Goal: Task Accomplishment & Management: Complete application form

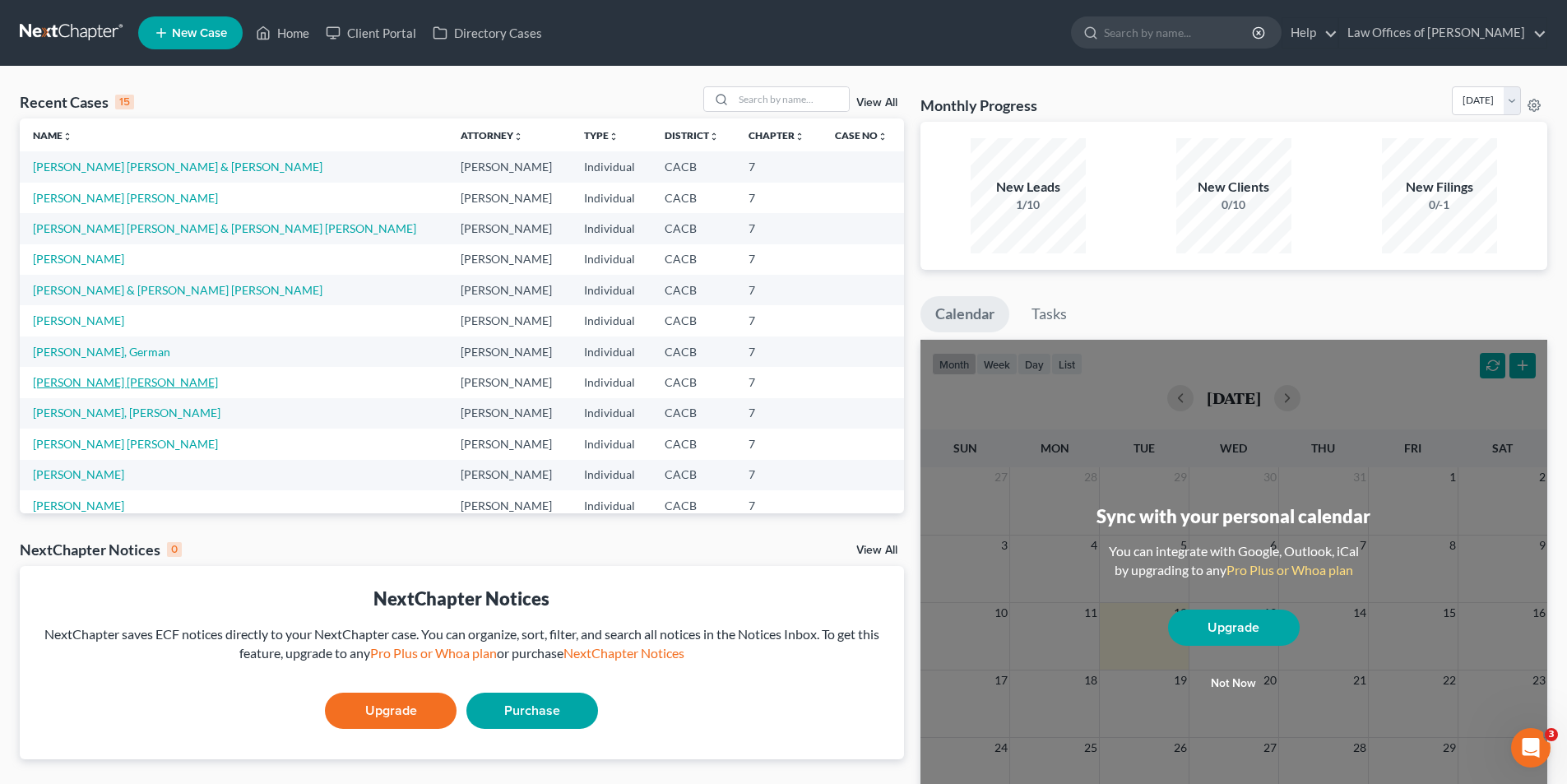
click at [98, 384] on link "[PERSON_NAME] [PERSON_NAME]" at bounding box center [125, 382] width 185 height 14
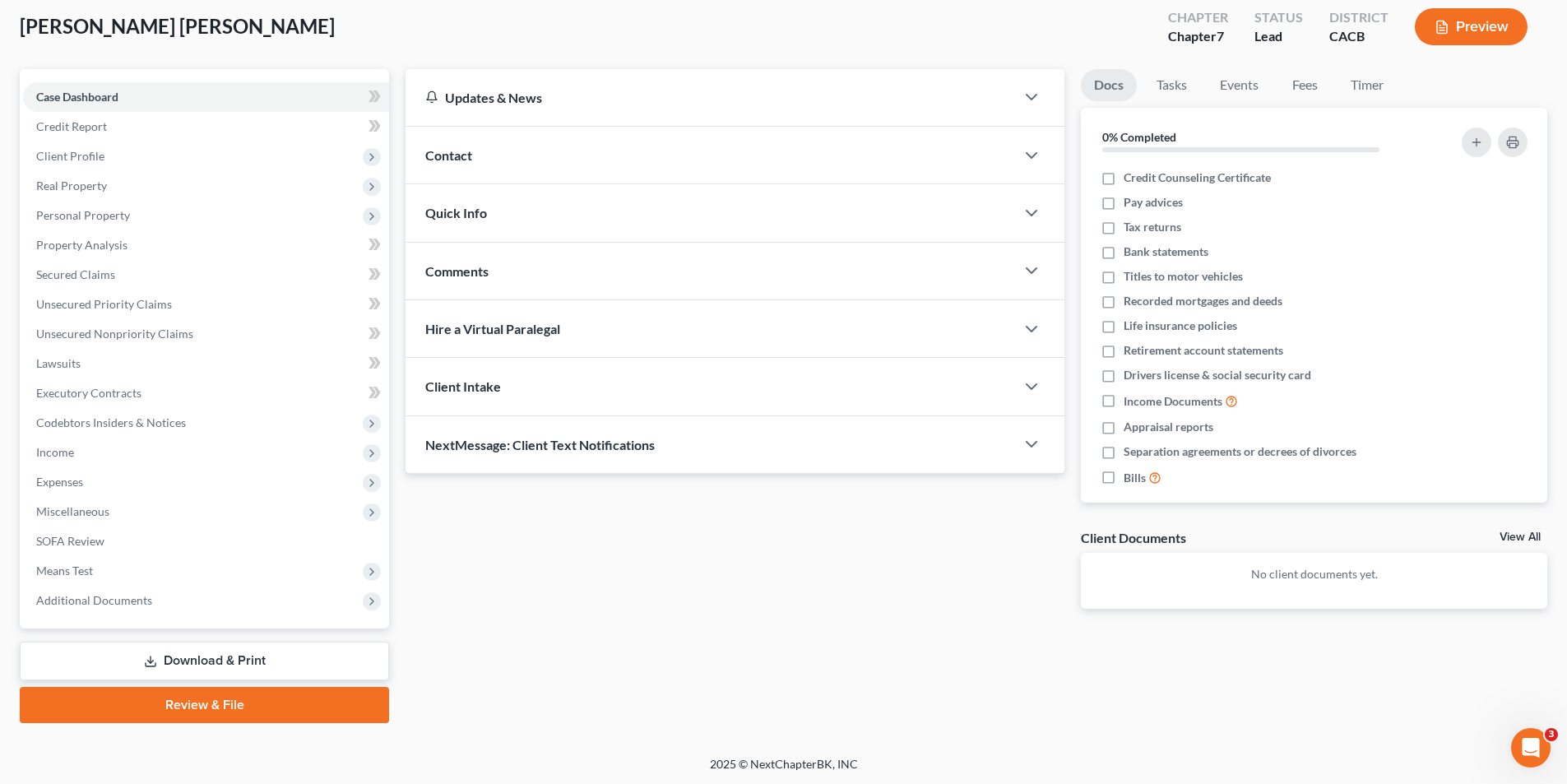
scroll to position [90, 0]
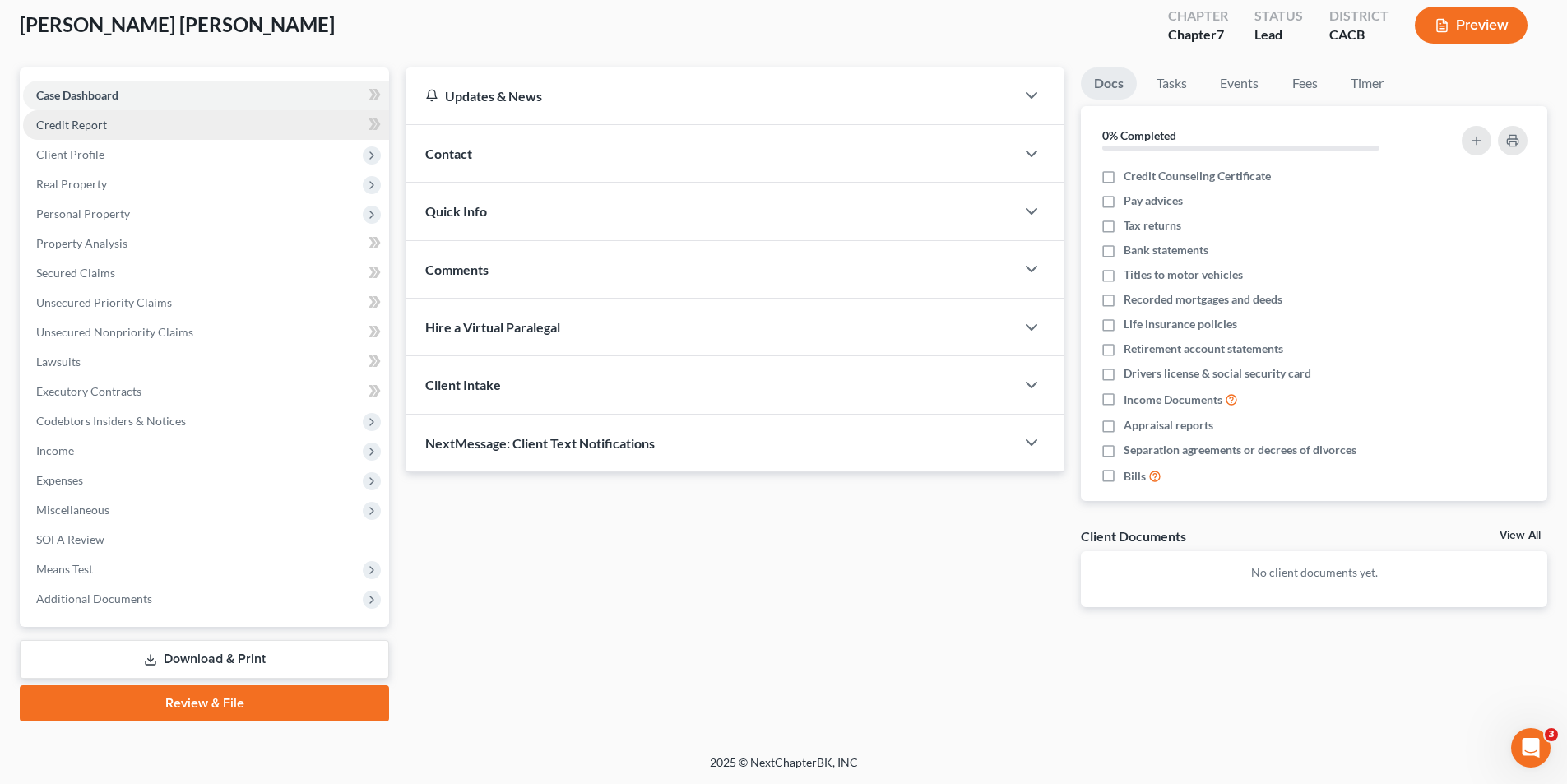
click at [110, 130] on link "Credit Report" at bounding box center [206, 124] width 366 height 30
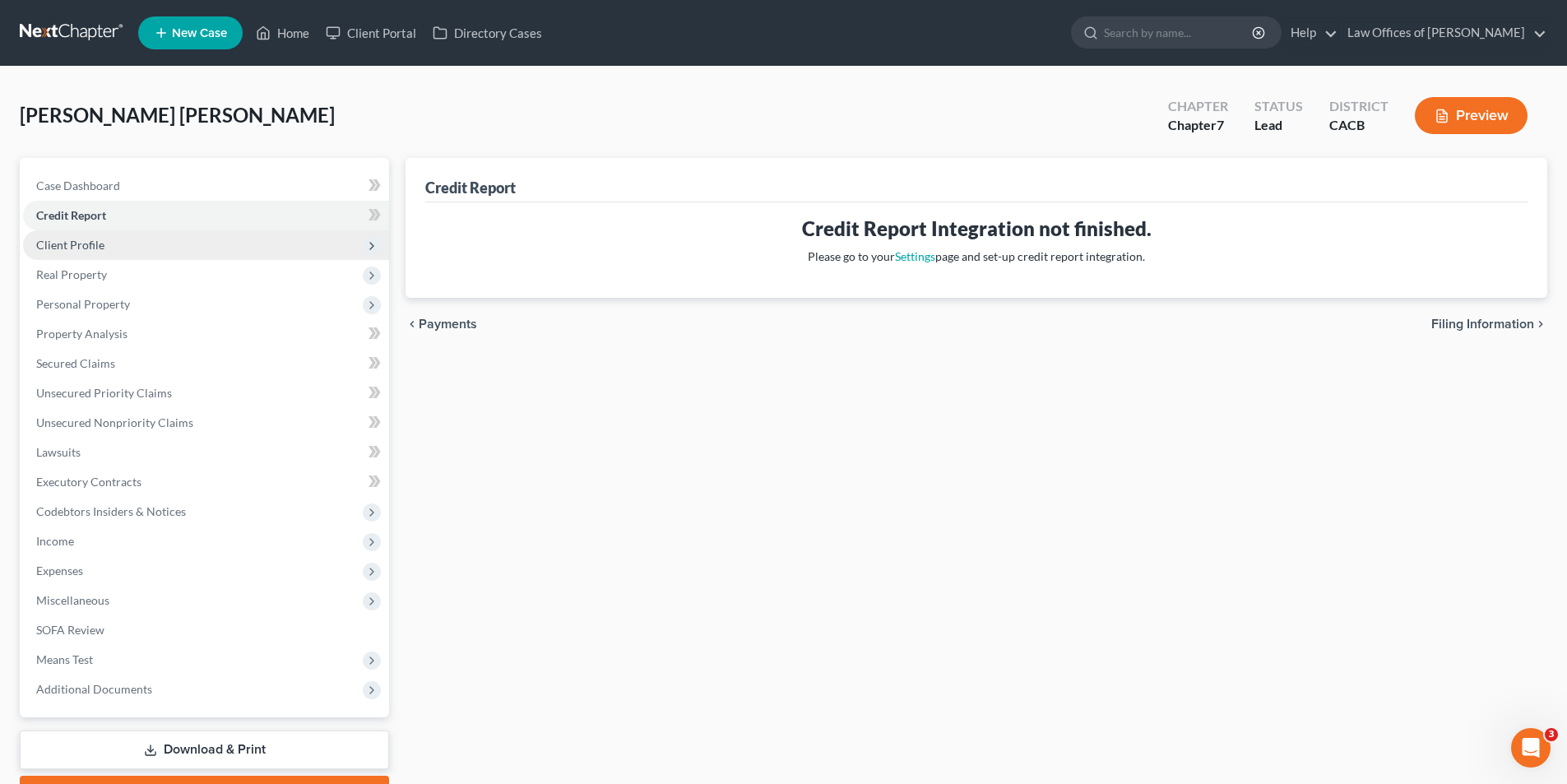
click at [104, 244] on span "Client Profile" at bounding box center [206, 245] width 366 height 30
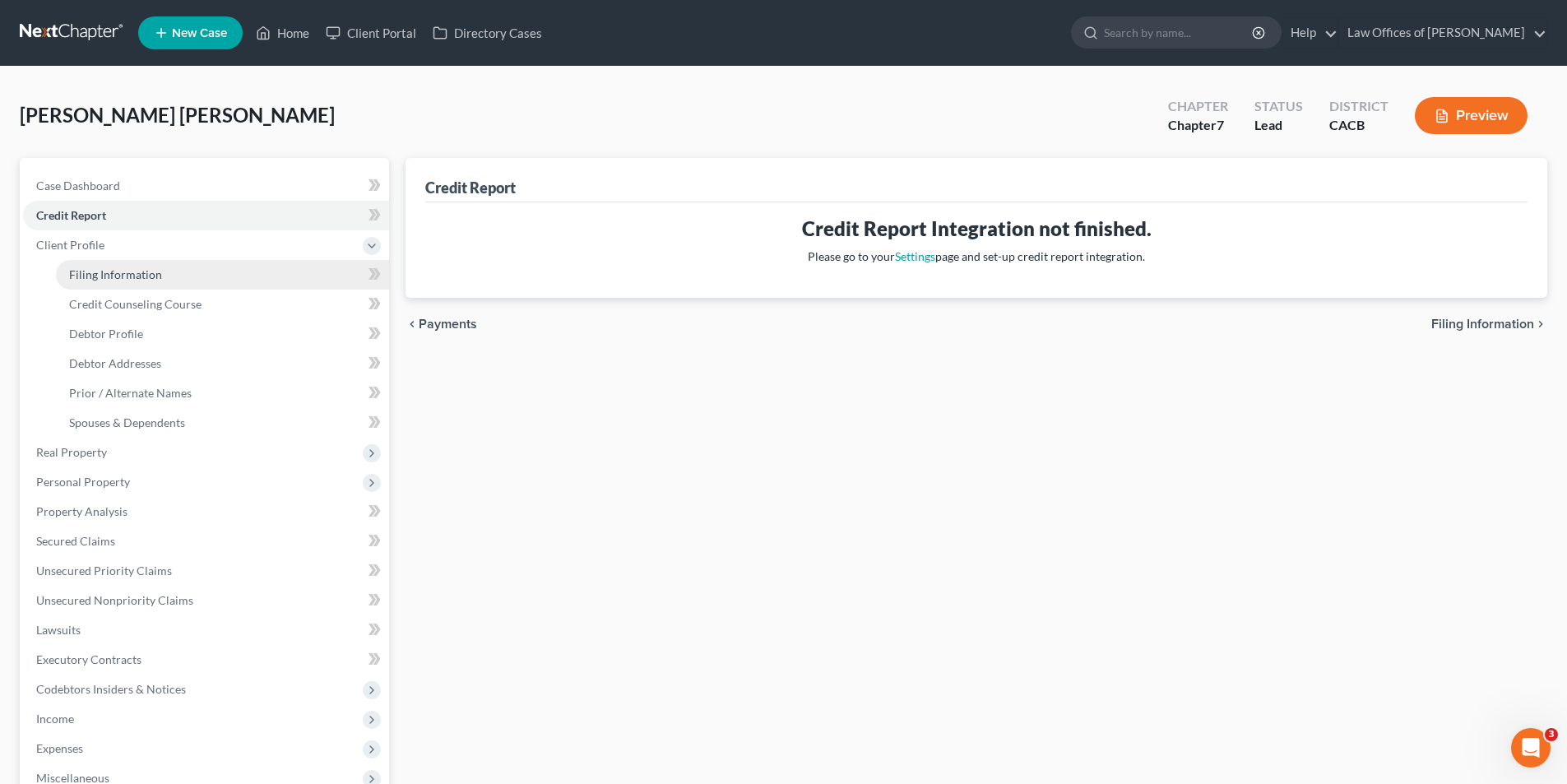
click at [106, 281] on link "Filing Information" at bounding box center [222, 274] width 333 height 30
select select "1"
select select "0"
select select "4"
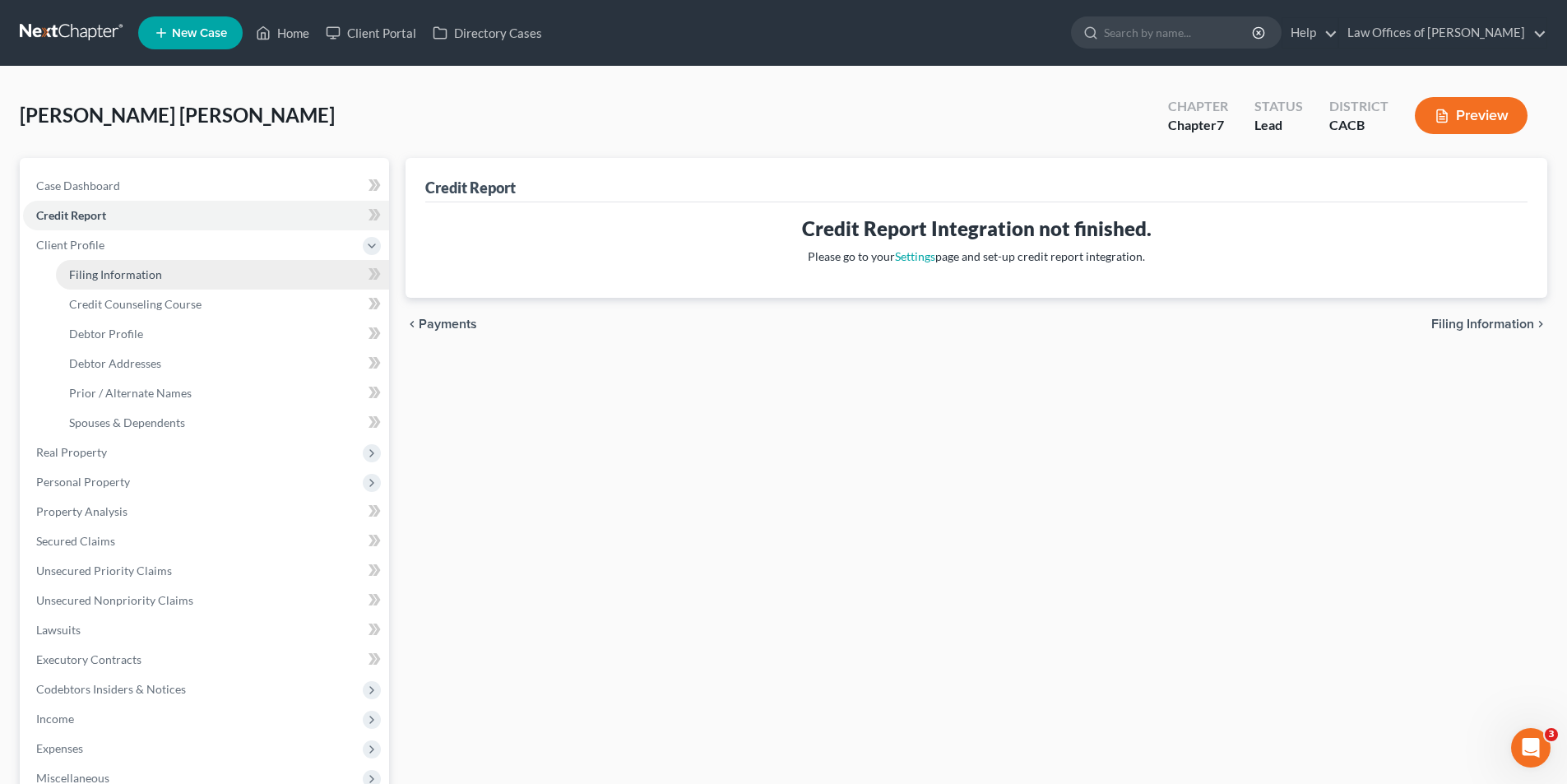
select select "0"
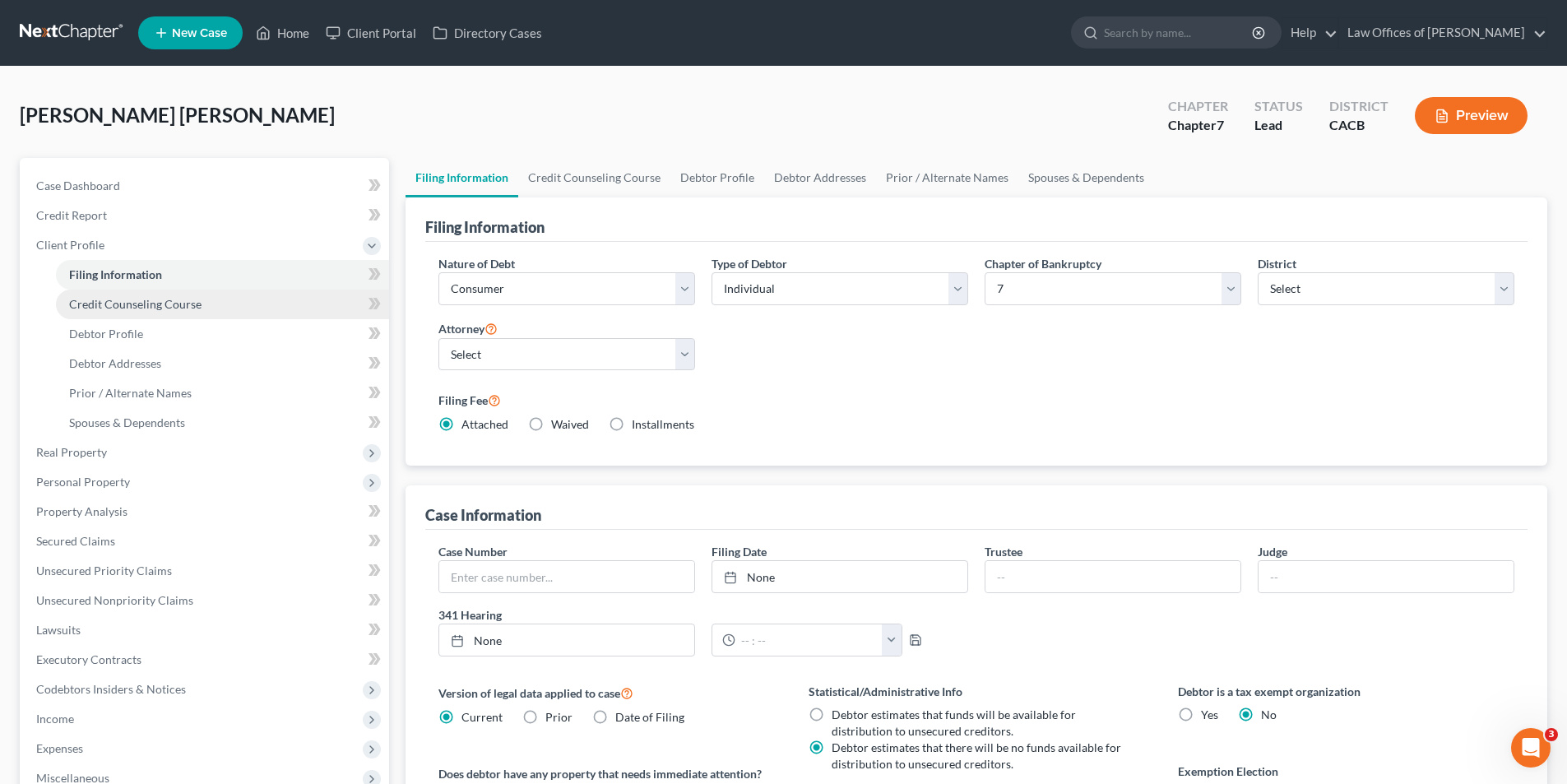
click at [129, 305] on span "Credit Counseling Course" at bounding box center [135, 304] width 133 height 14
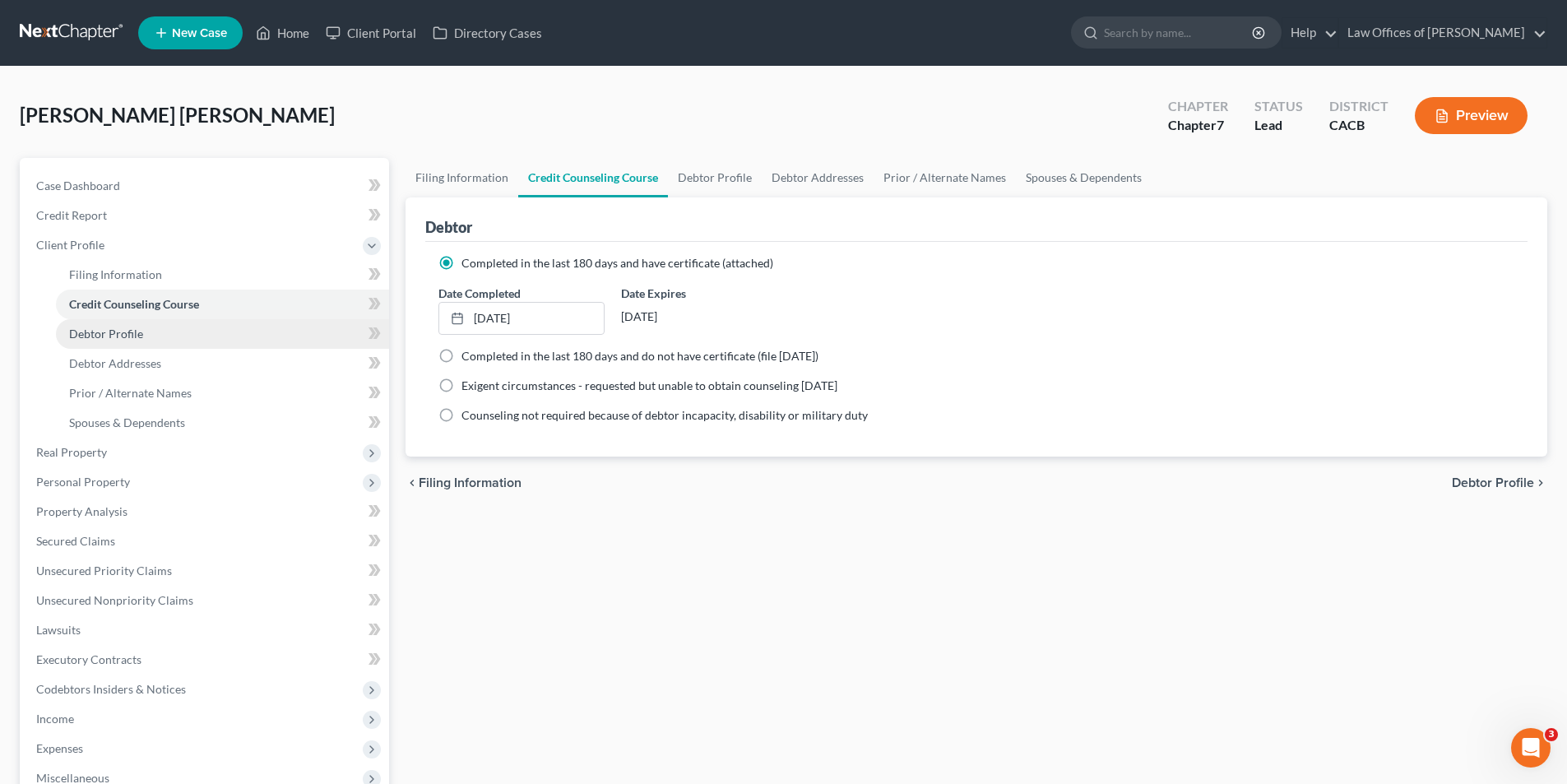
click at [130, 332] on span "Debtor Profile" at bounding box center [106, 334] width 74 height 14
select select "3"
select select "0"
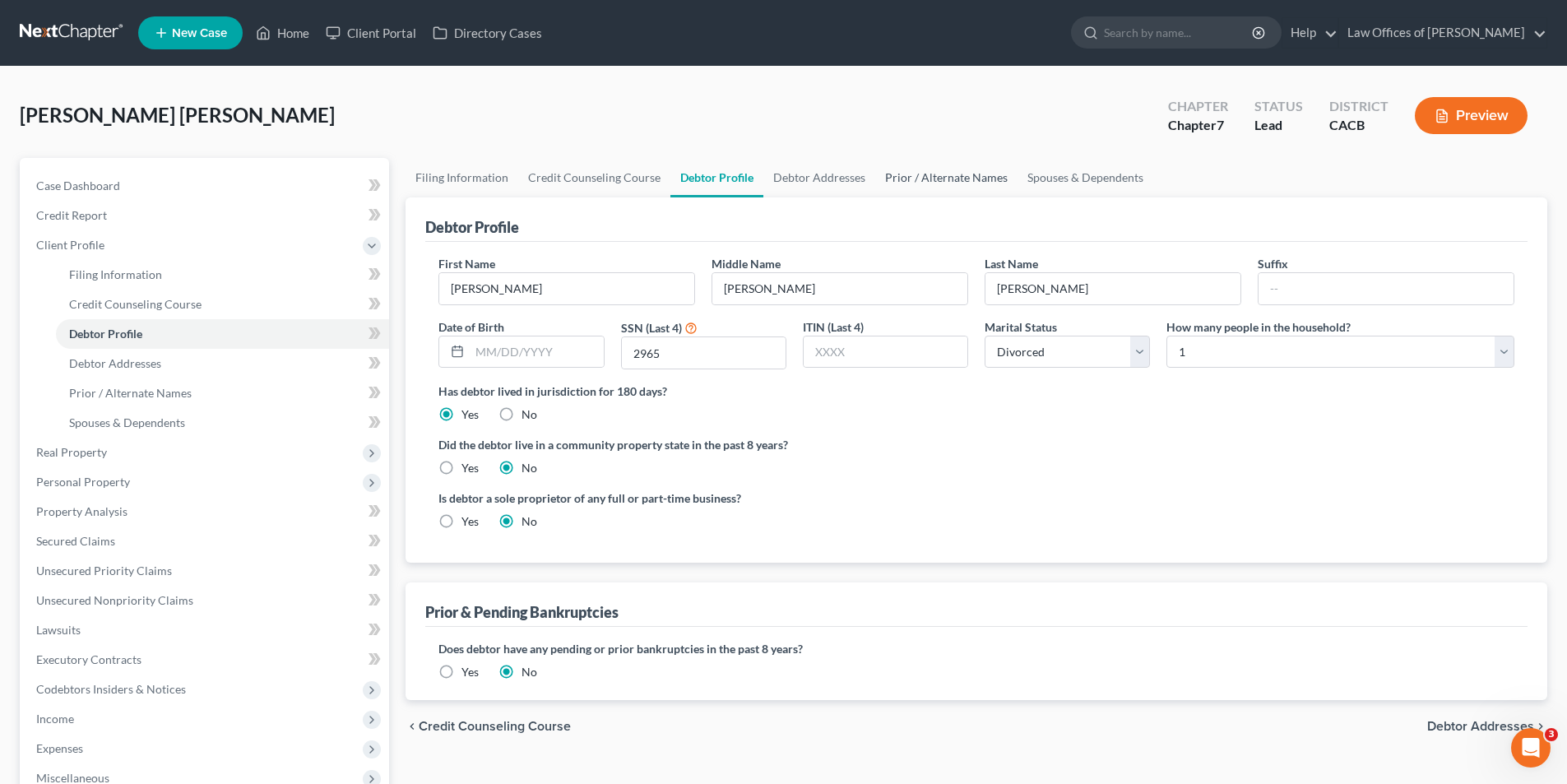
click at [933, 174] on link "Prior / Alternate Names" at bounding box center [946, 177] width 142 height 39
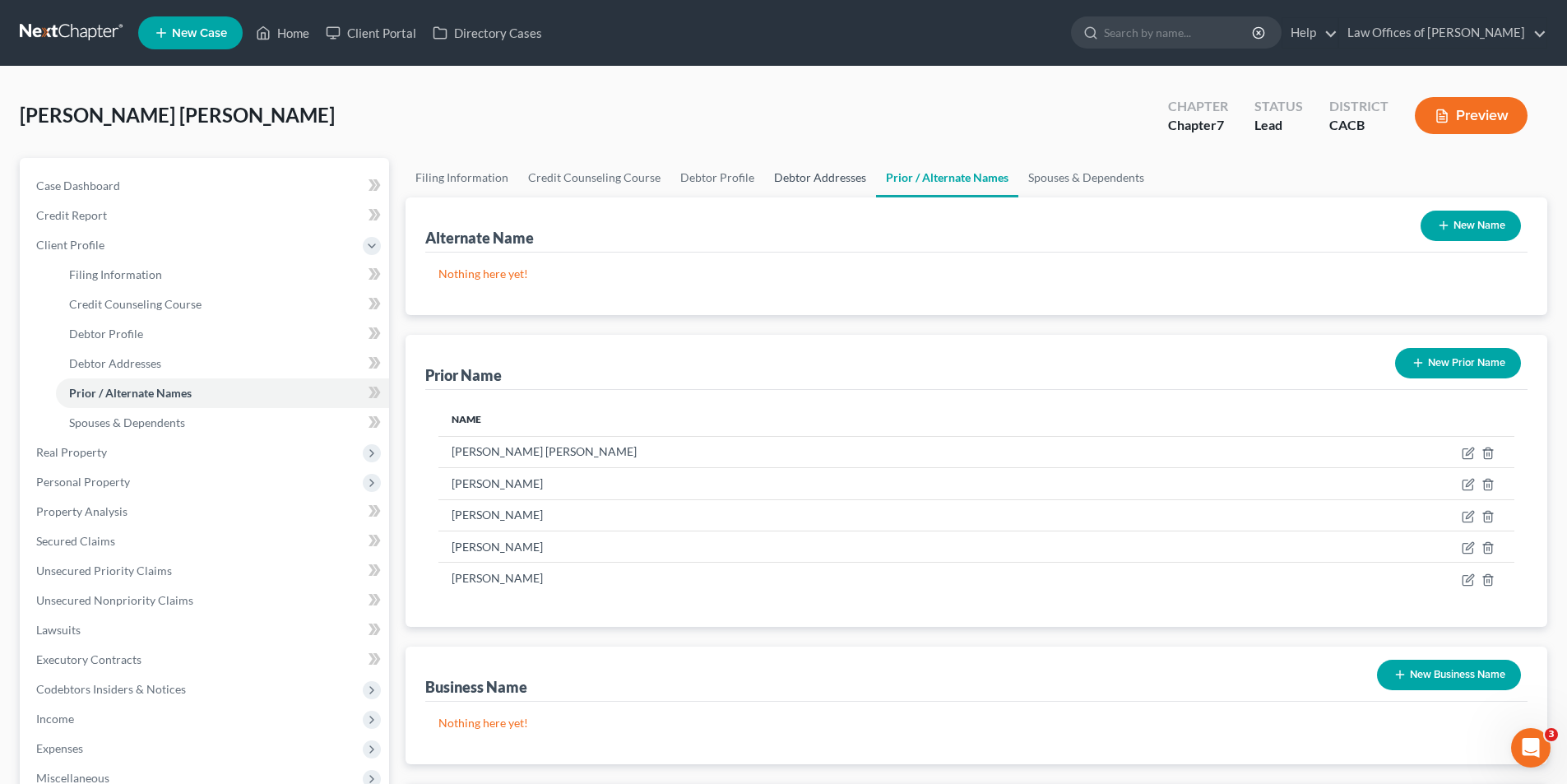
click at [836, 179] on link "Debtor Addresses" at bounding box center [820, 177] width 112 height 39
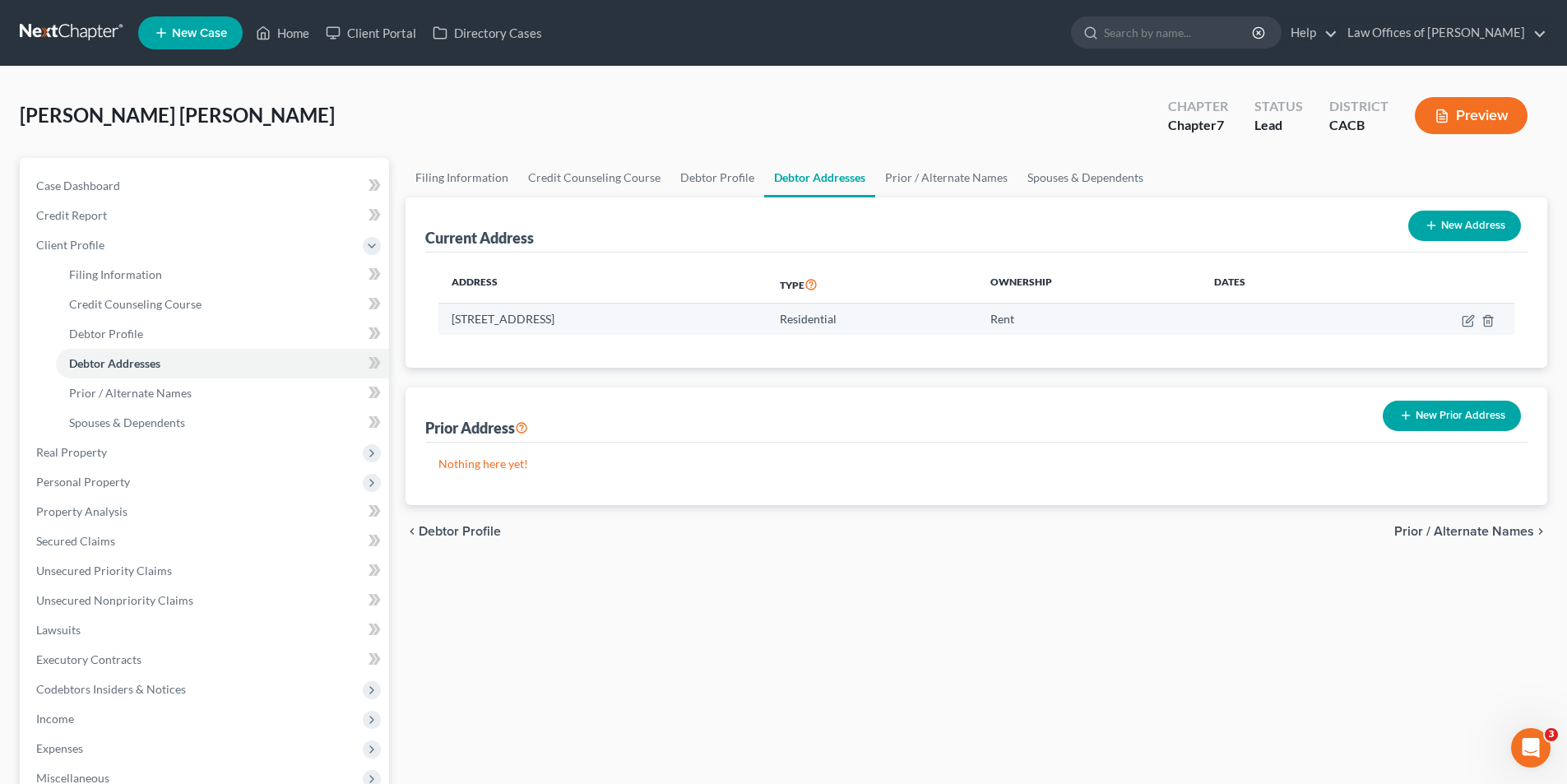
drag, startPoint x: 688, startPoint y: 322, endPoint x: 450, endPoint y: 327, distance: 238.1
click at [450, 327] on td "[STREET_ADDRESS]" at bounding box center [602, 319] width 328 height 31
copy td "[STREET_ADDRESS]"
